Goal: Transaction & Acquisition: Purchase product/service

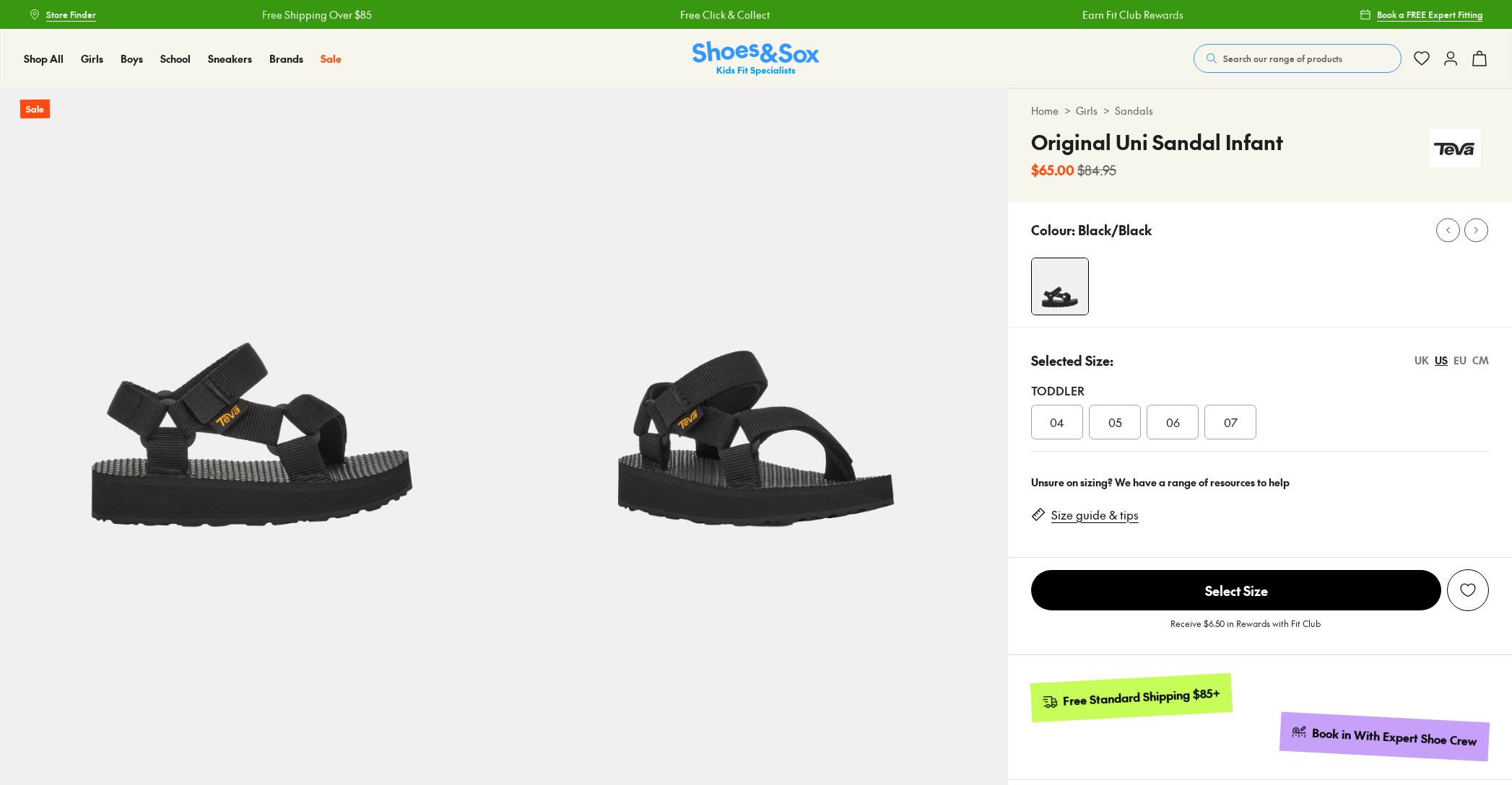
select select "*"
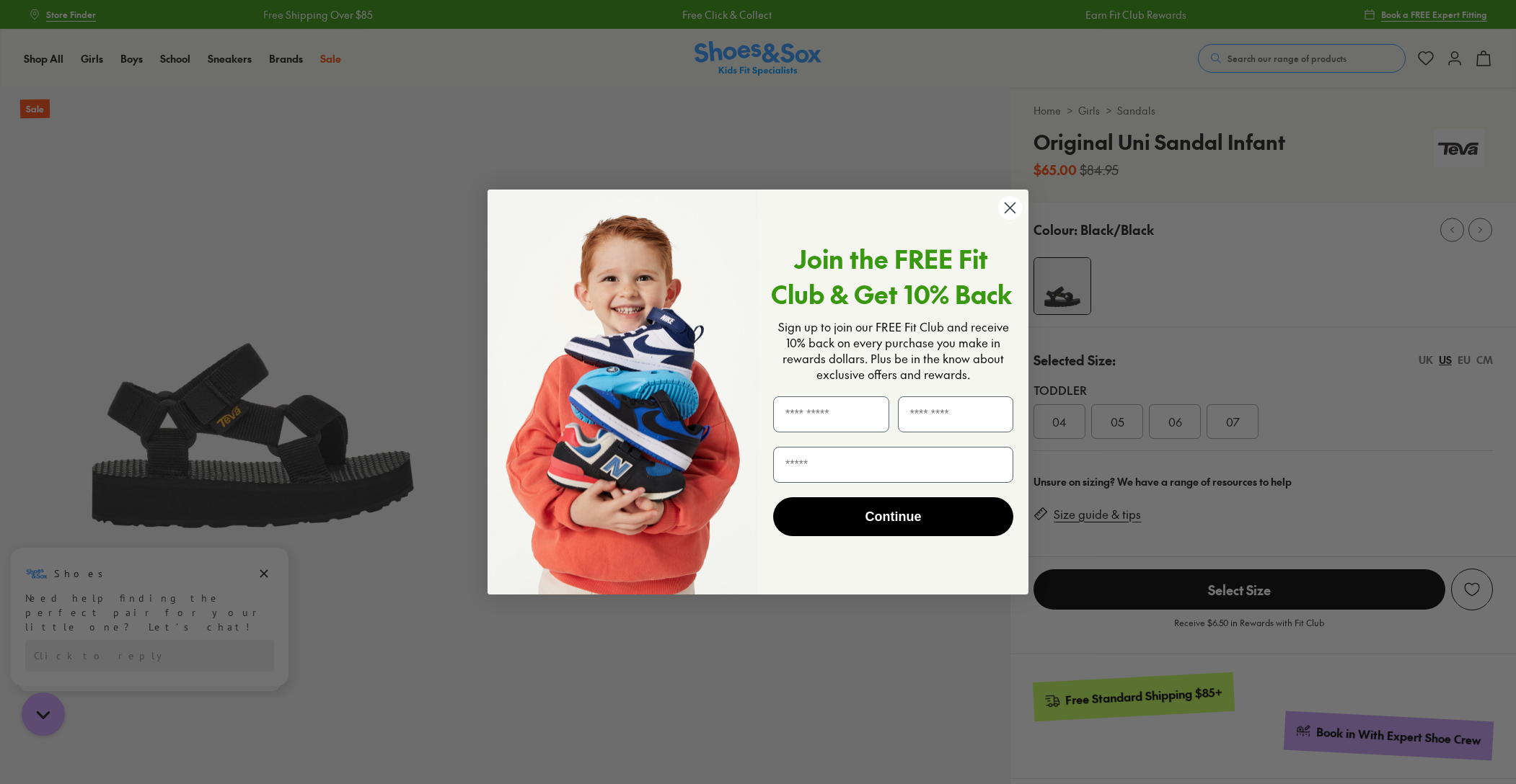
click at [1012, 209] on circle "Close dialog" at bounding box center [1010, 208] width 24 height 24
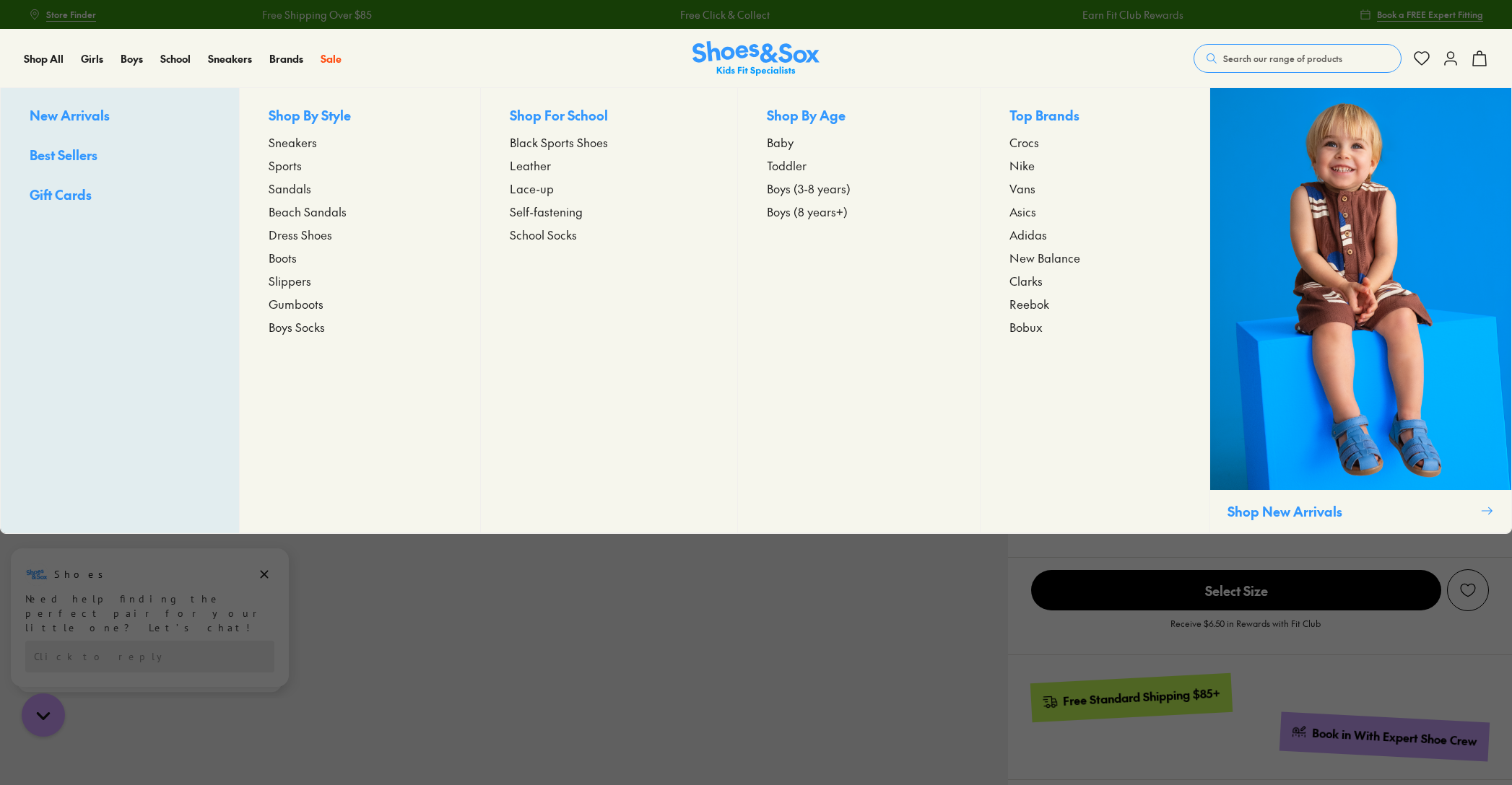
click at [299, 185] on span "Sandals" at bounding box center [289, 188] width 43 height 17
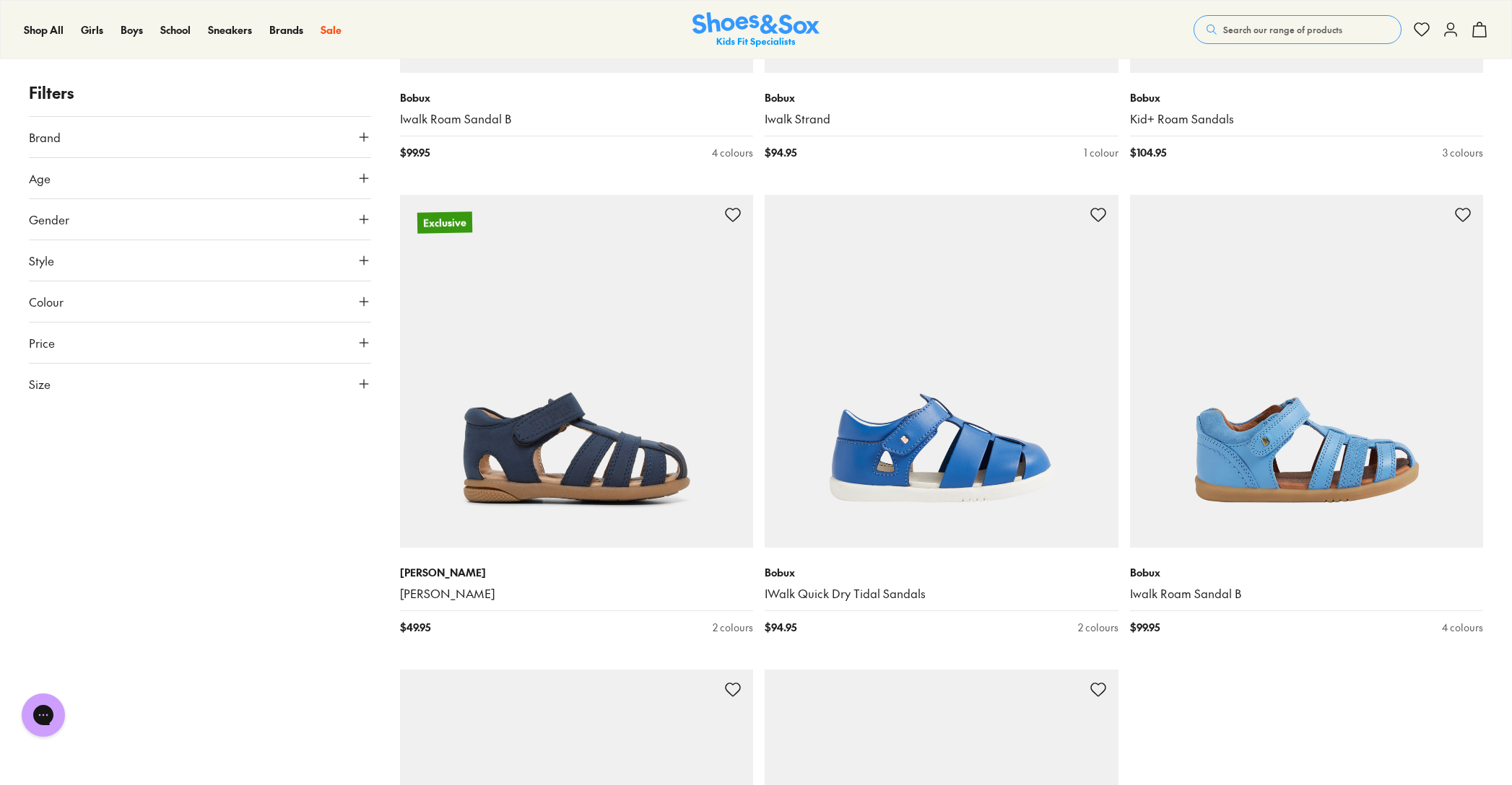
scroll to position [4484, 0]
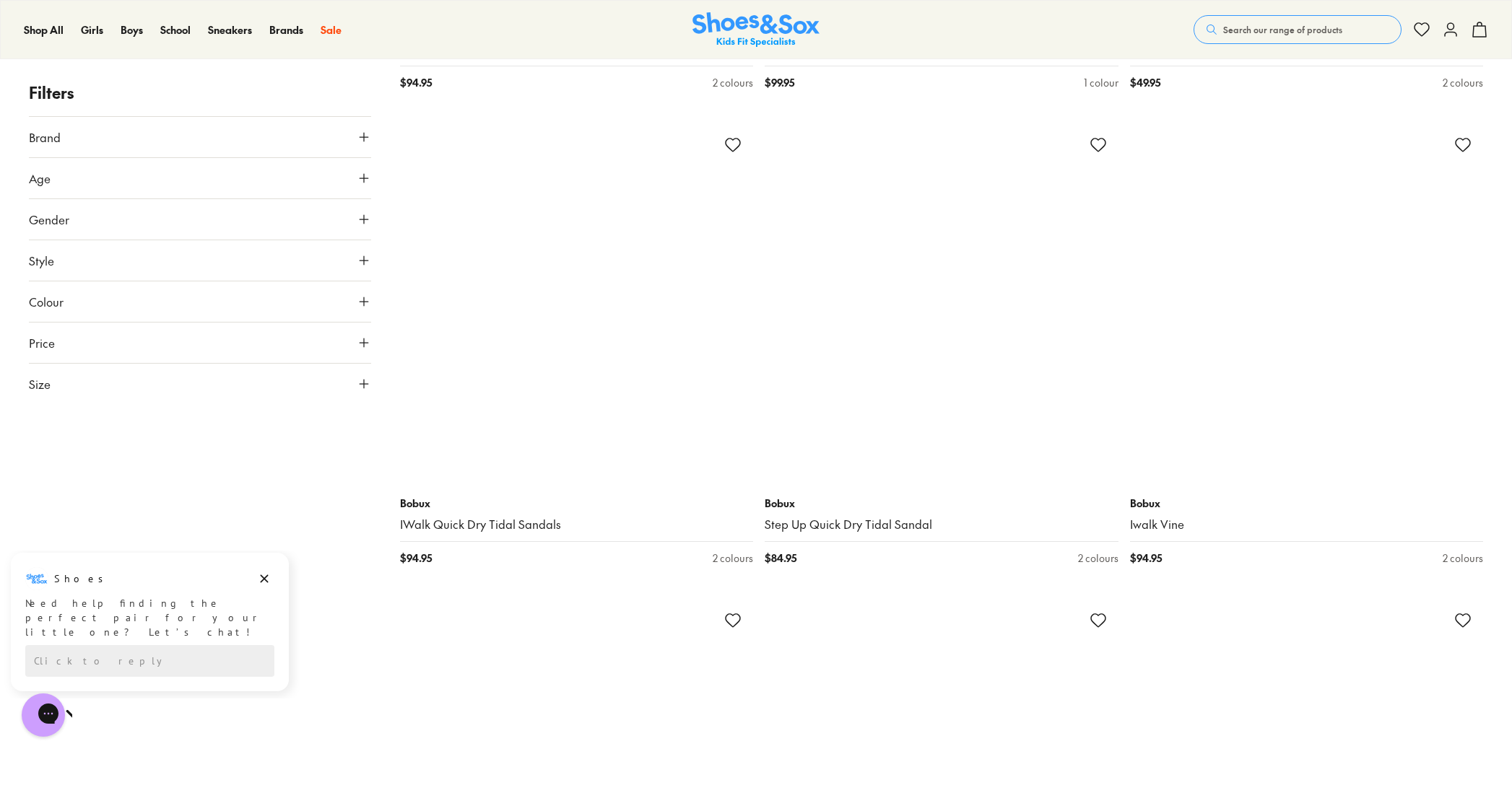
scroll to position [5656, 0]
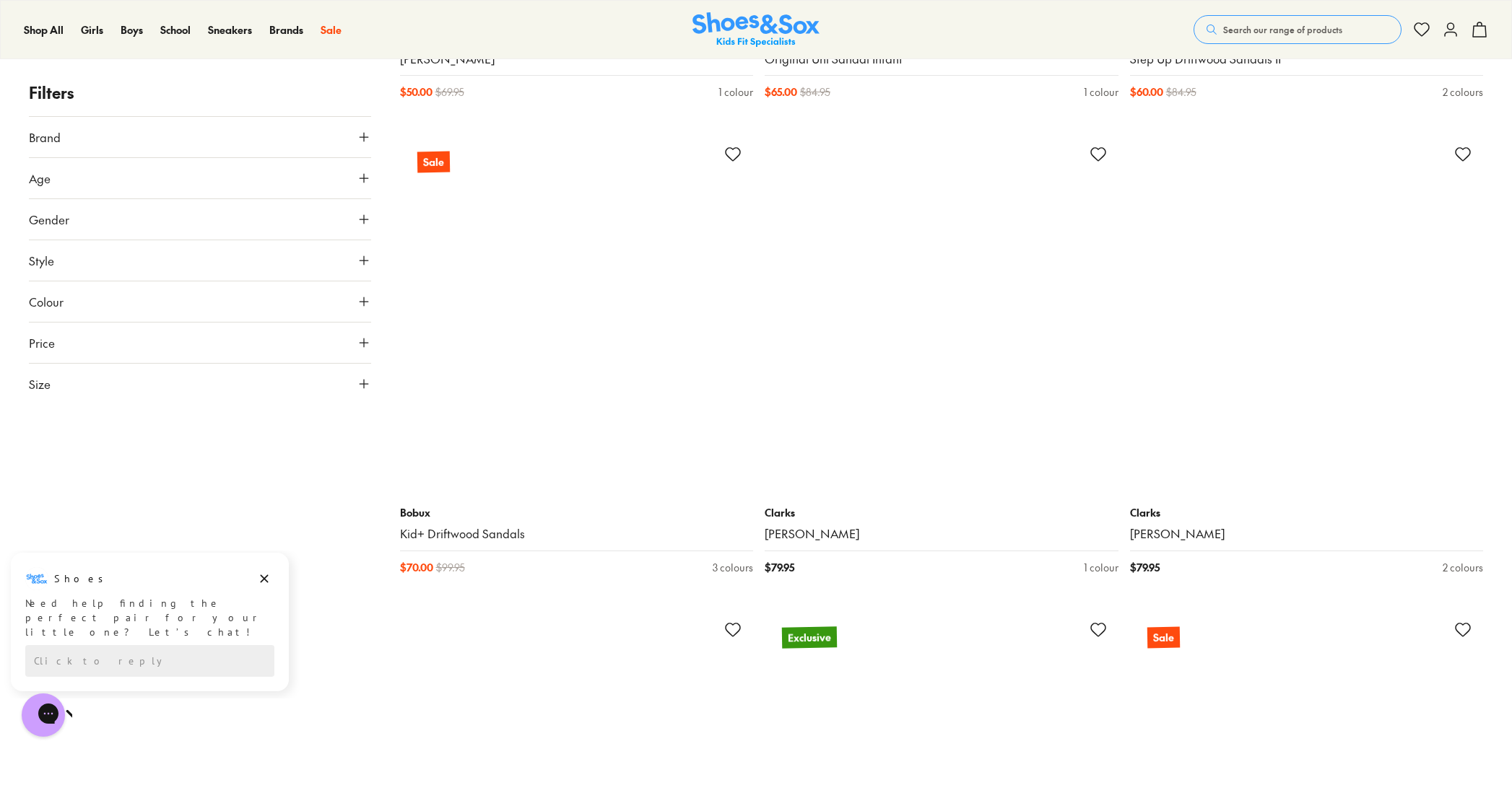
scroll to position [14499, 0]
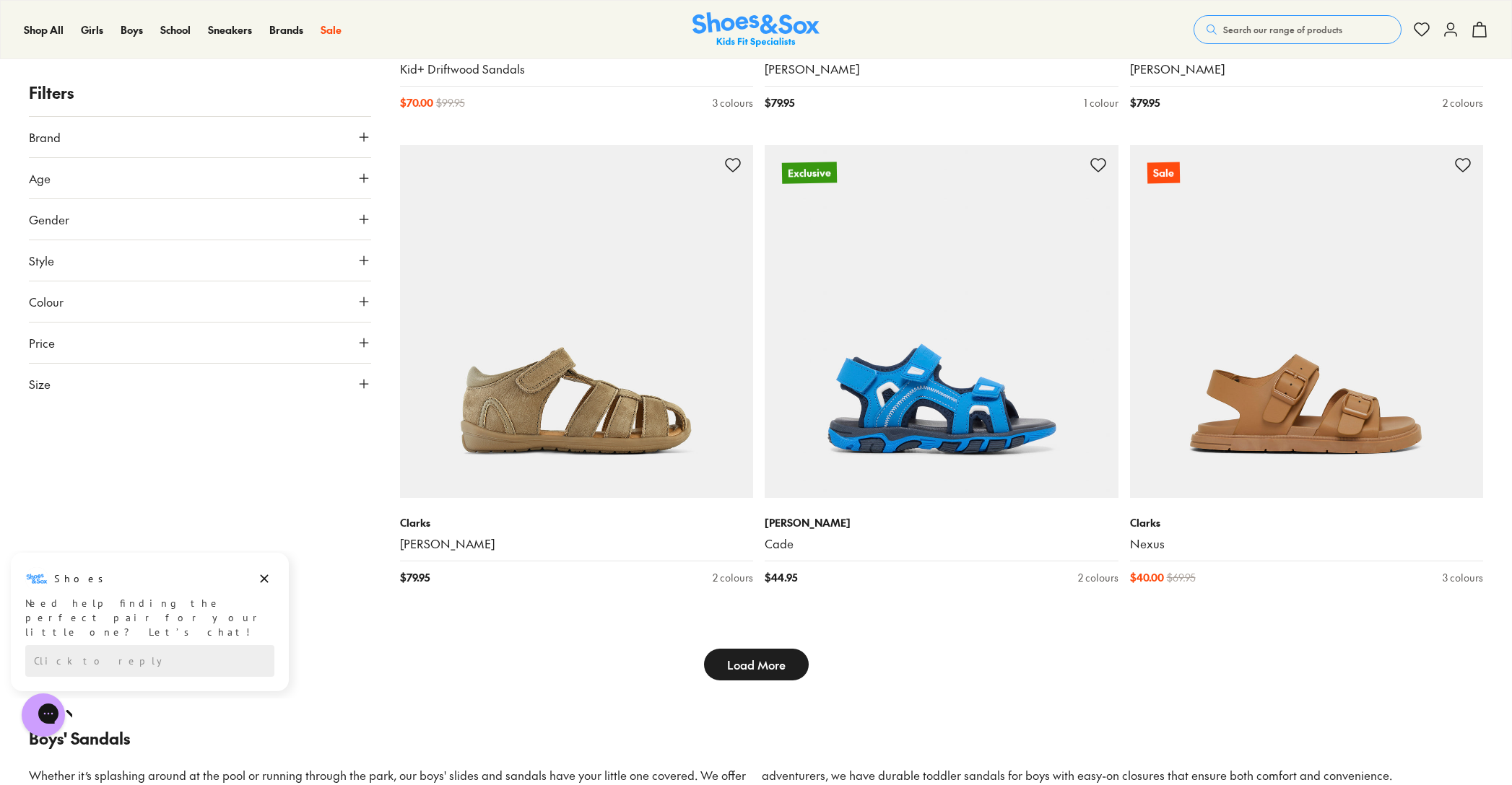
type input "***"
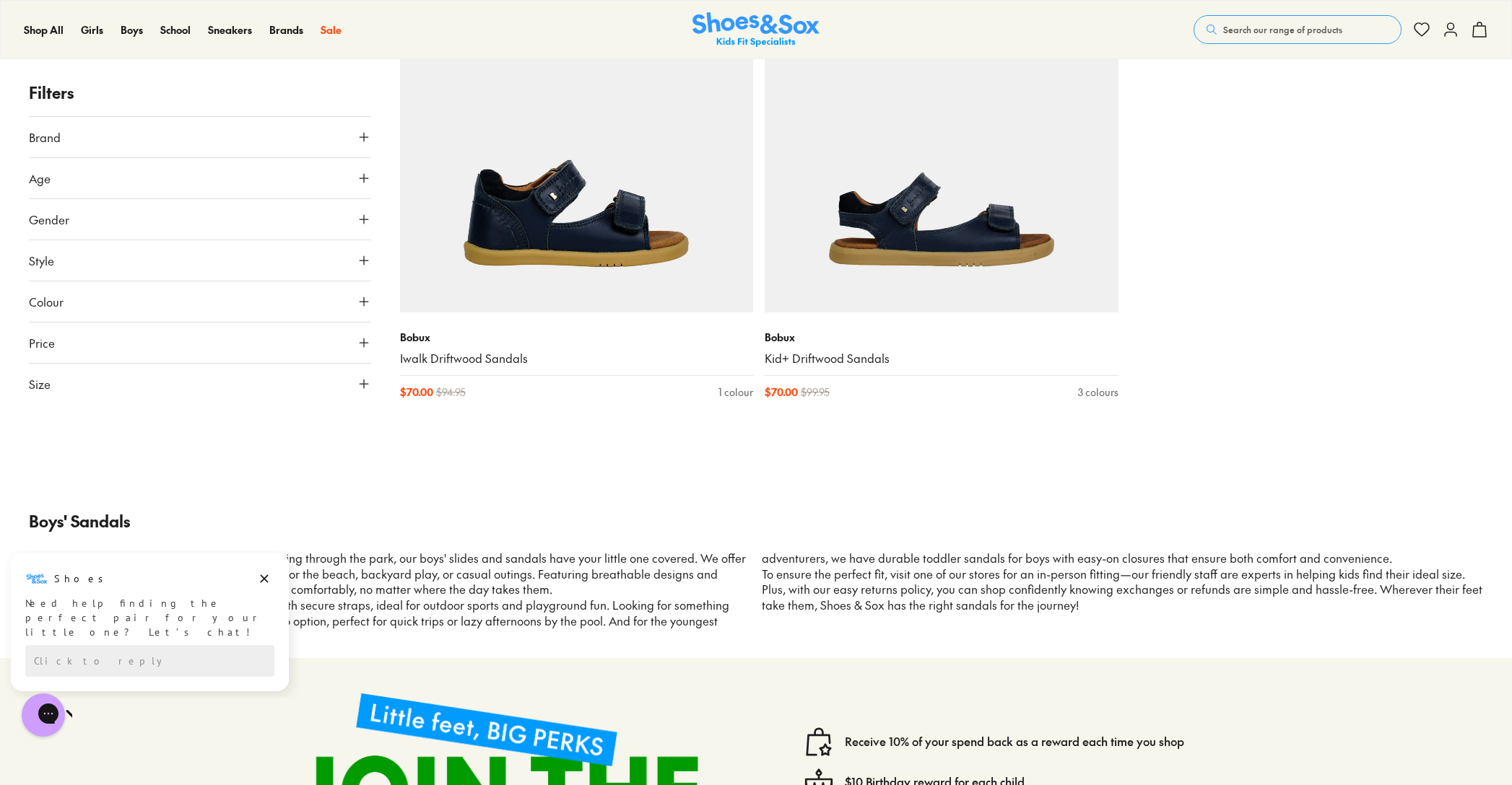
scroll to position [18971, 0]
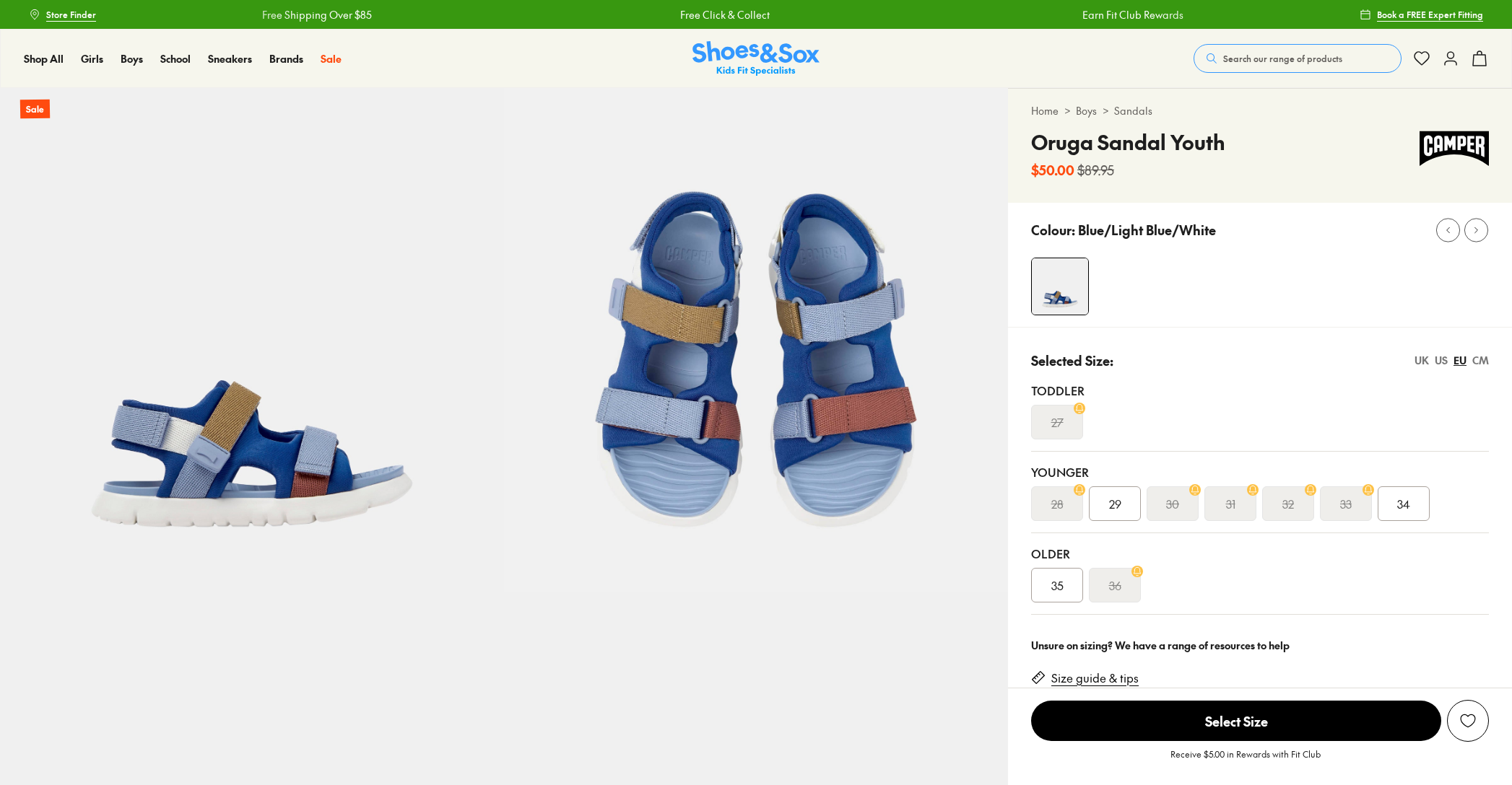
select select "*"
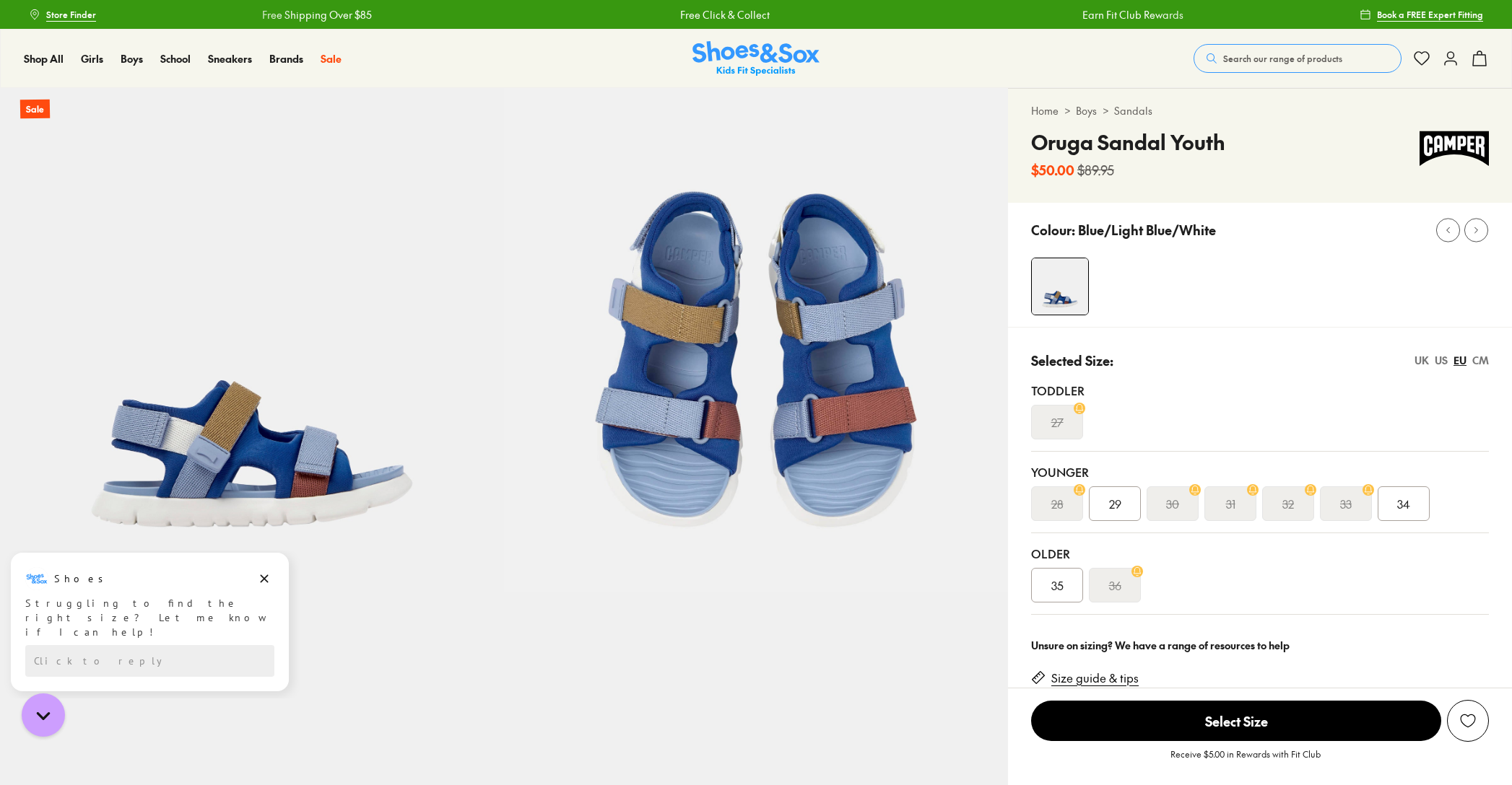
click at [1062, 420] on s "27" at bounding box center [1056, 422] width 12 height 17
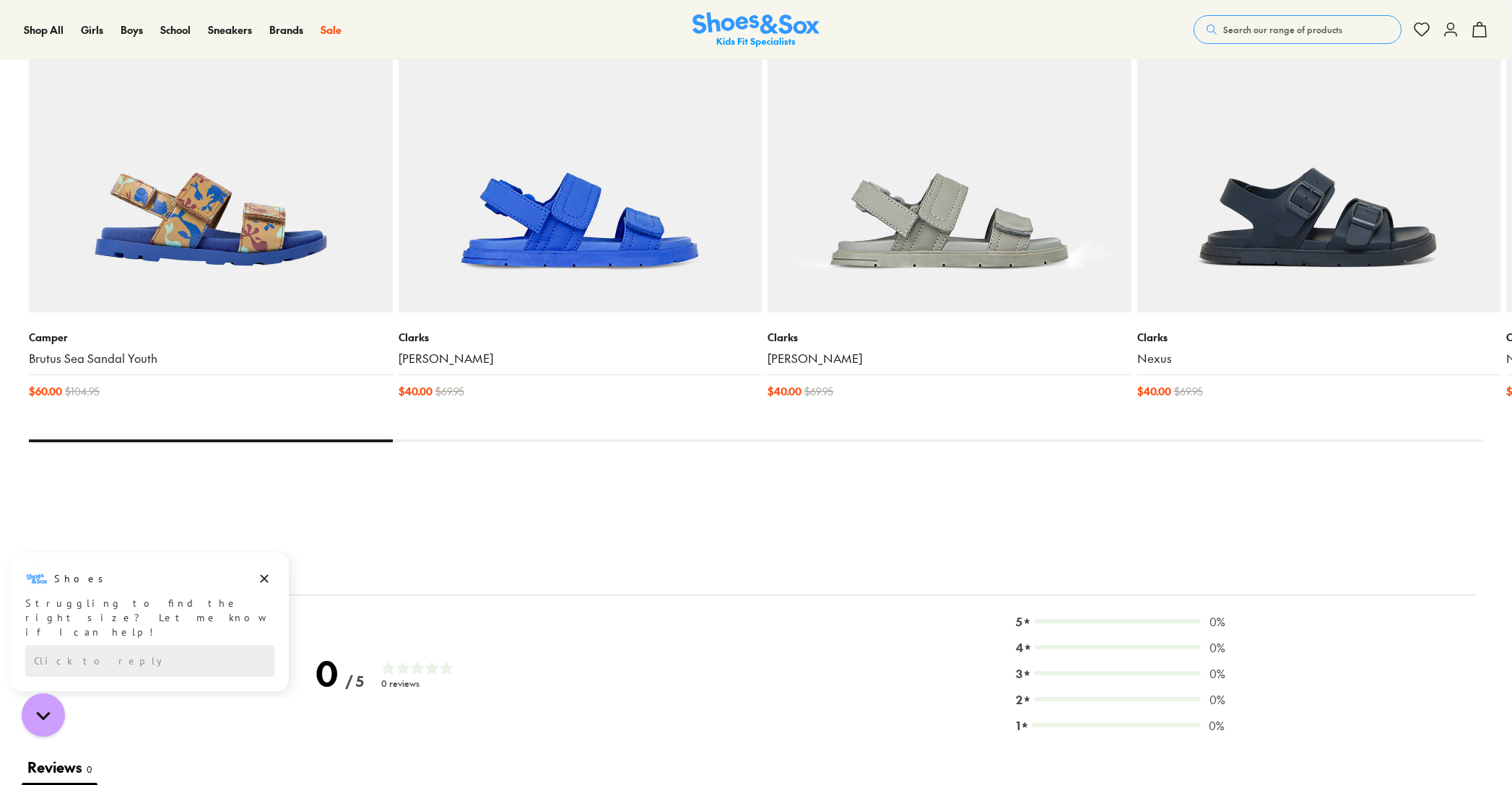
scroll to position [1729, 0]
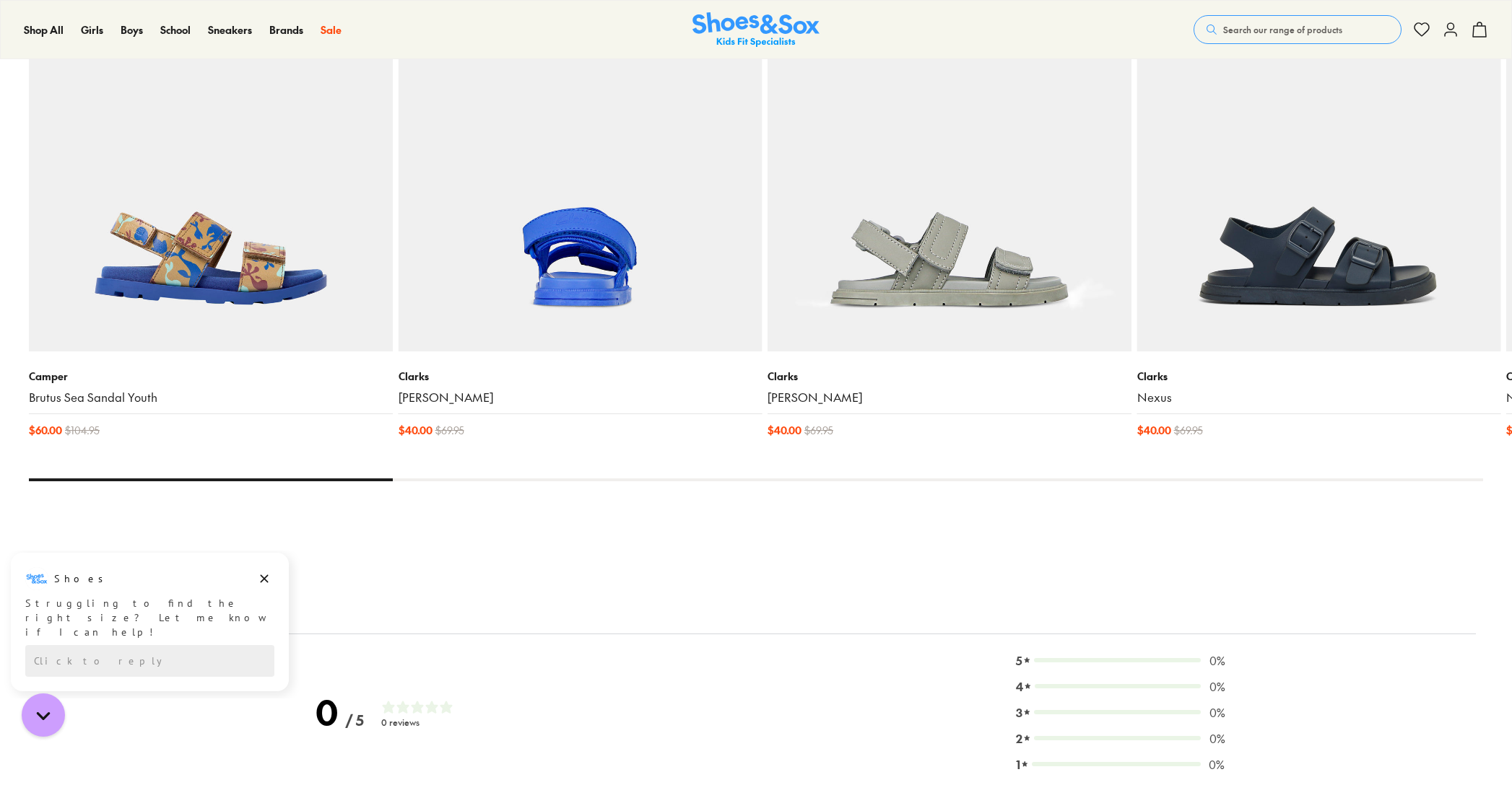
click at [510, 269] on img at bounding box center [580, 170] width 364 height 364
